Goal: Task Accomplishment & Management: Complete application form

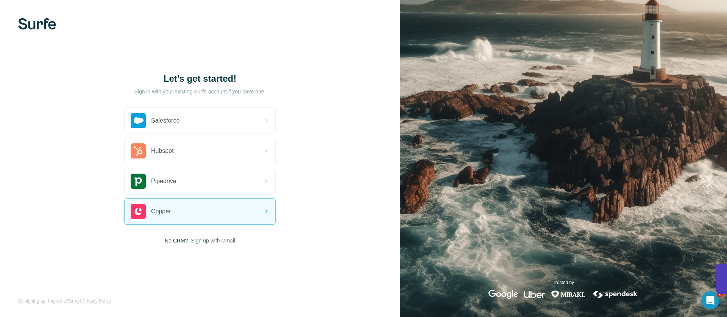
click at [215, 242] on span "Sign up with Gmail" at bounding box center [213, 241] width 44 height 8
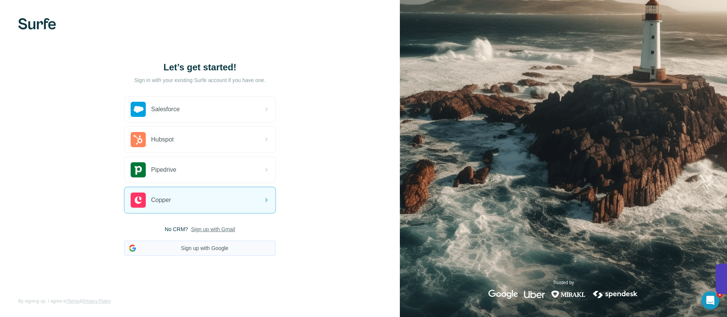
click at [192, 248] on button "Sign up with Google" at bounding box center [199, 248] width 151 height 15
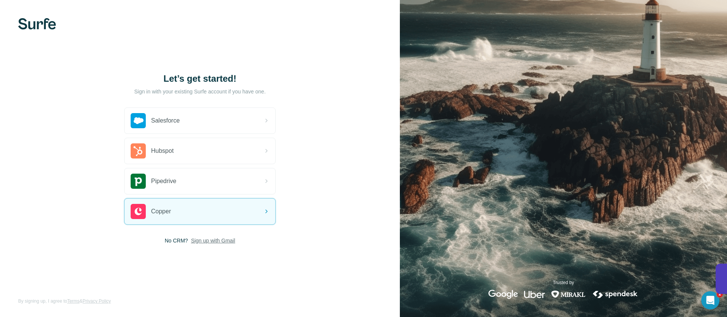
click at [208, 243] on span "Sign up with Gmail" at bounding box center [213, 241] width 44 height 8
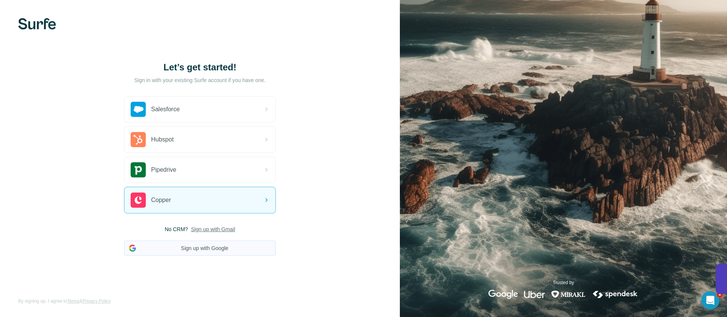
click at [197, 251] on button "Sign up with Google" at bounding box center [199, 248] width 151 height 15
